Goal: Browse casually: Explore the website without a specific task or goal

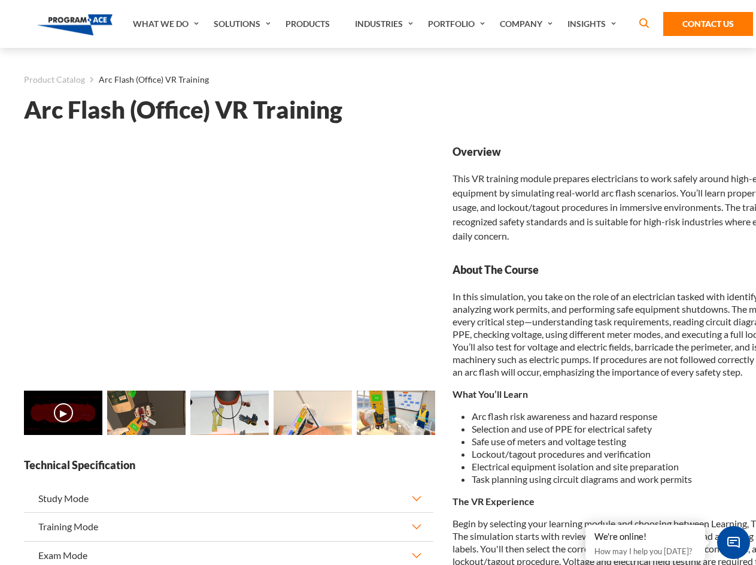
click at [167, 24] on link "What We Do" at bounding box center [167, 24] width 81 height 48
click at [244, 24] on link "Solutions" at bounding box center [244, 24] width 72 height 48
click at [386, 24] on link "Industries" at bounding box center [385, 24] width 73 height 48
click at [529, 24] on link "Company" at bounding box center [528, 24] width 68 height 48
click at [594, 24] on link "Insights" at bounding box center [593, 24] width 63 height 48
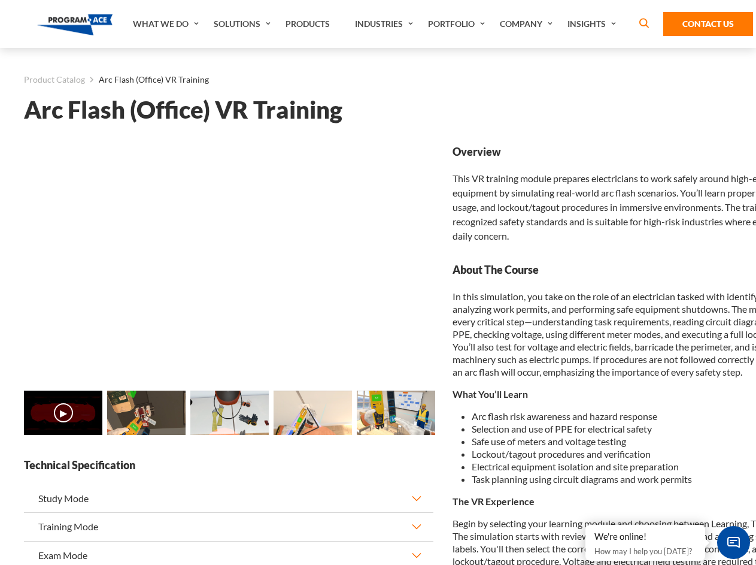
click at [0, 419] on main "Product Catalog Arc Flash (Office) VR Training Arc Flash (Office) VR Training L…" at bounding box center [378, 523] width 756 height 950
